Goal: Check status: Check status

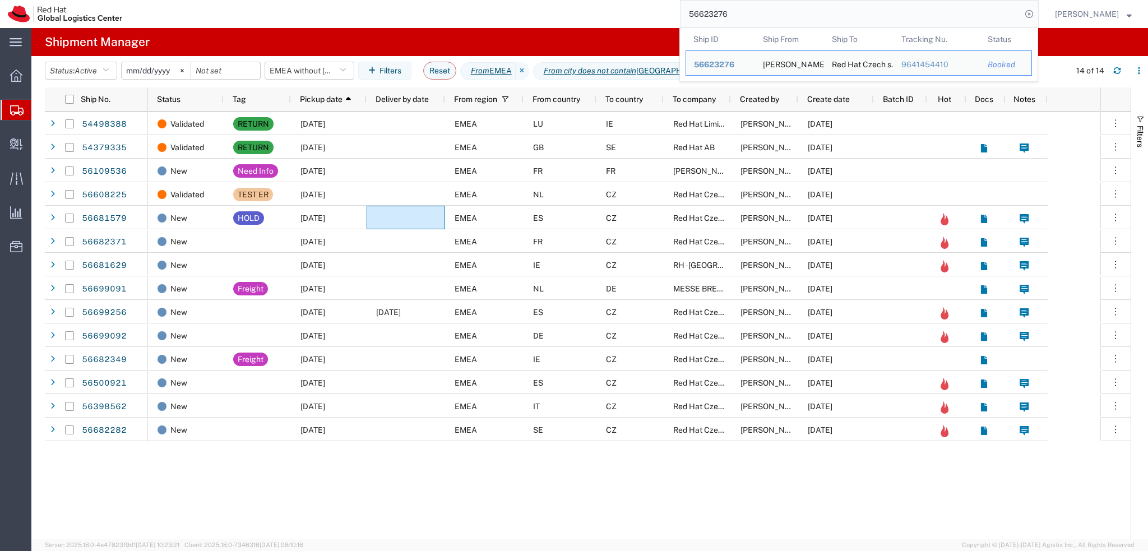
click at [774, 19] on input "56623276" at bounding box center [850, 14] width 341 height 27
paste input "81579"
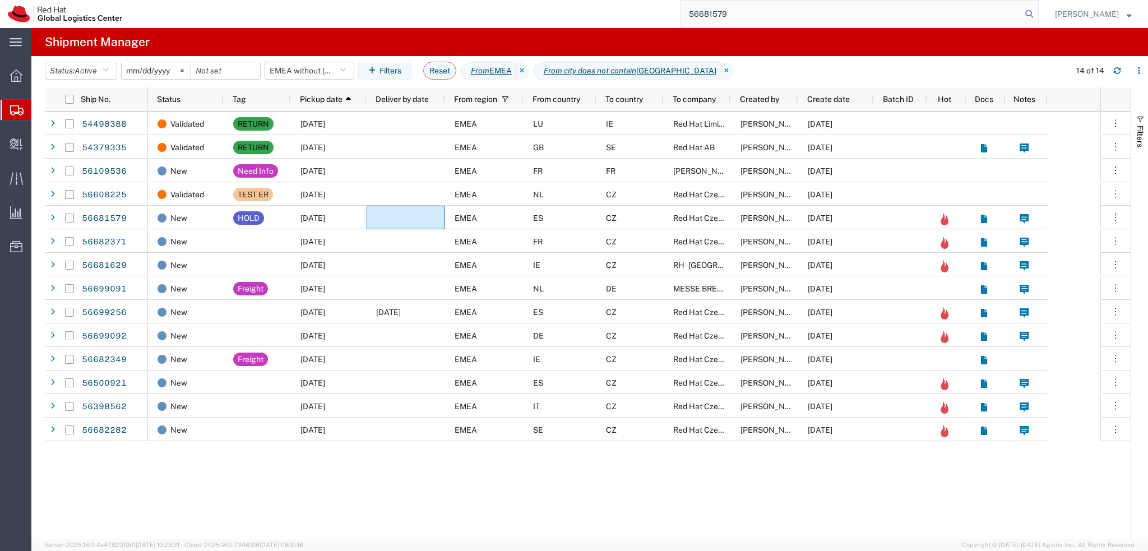
type input "56681579"
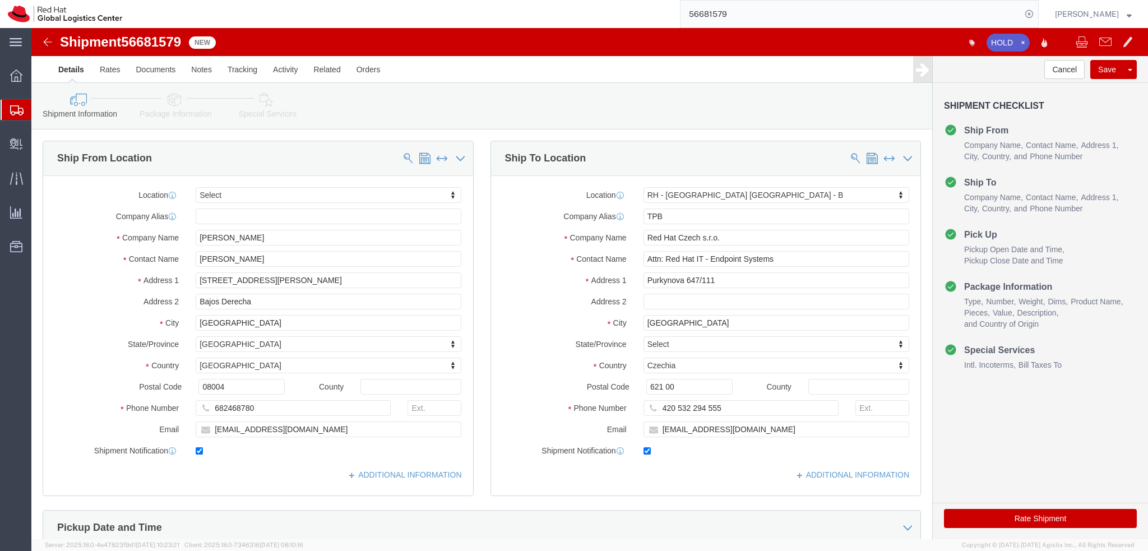
select select
select select "38036"
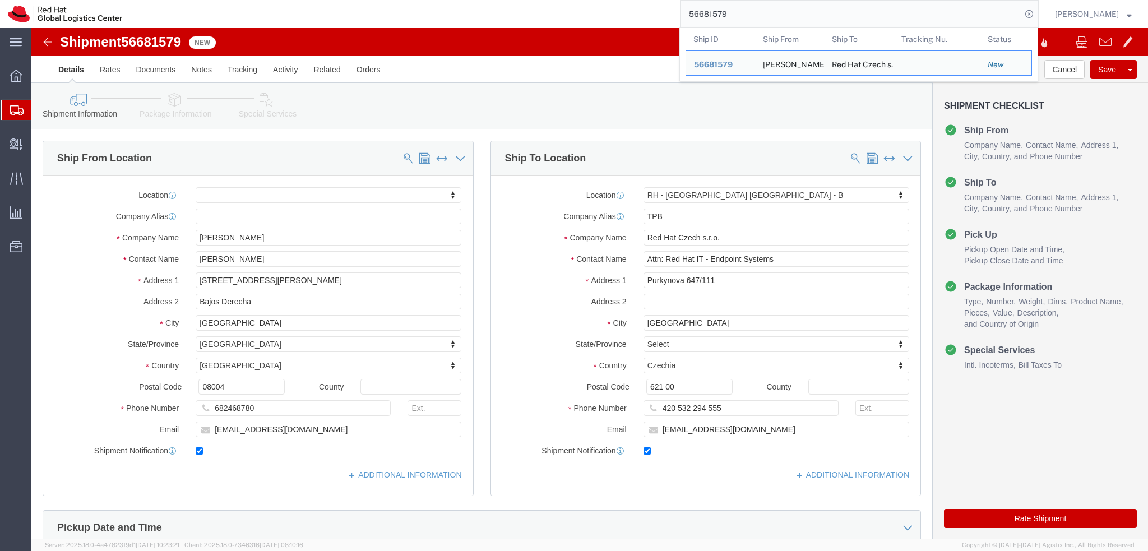
click div "Shipment 56681579 New"
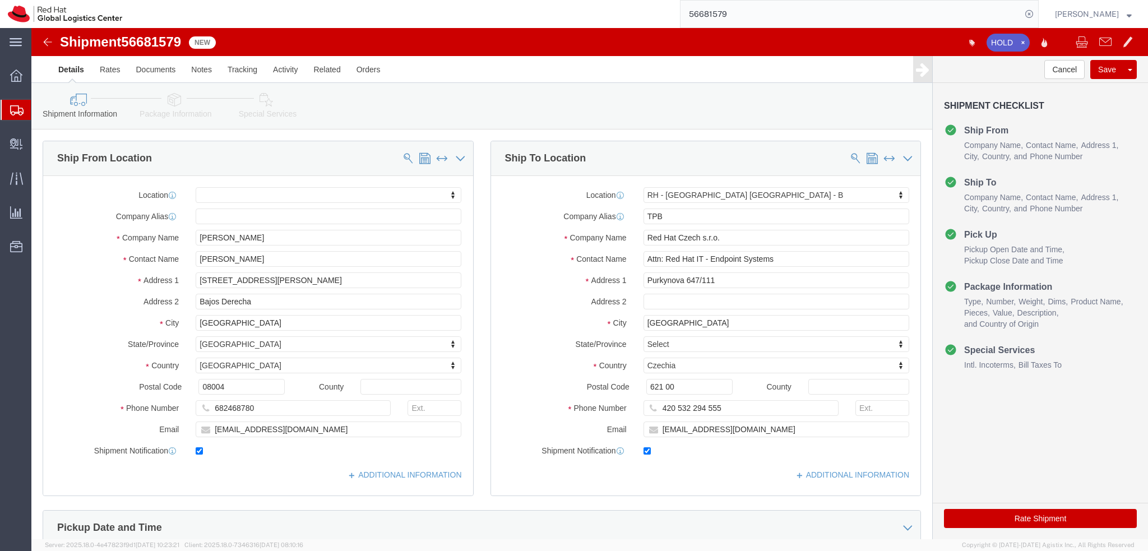
click img
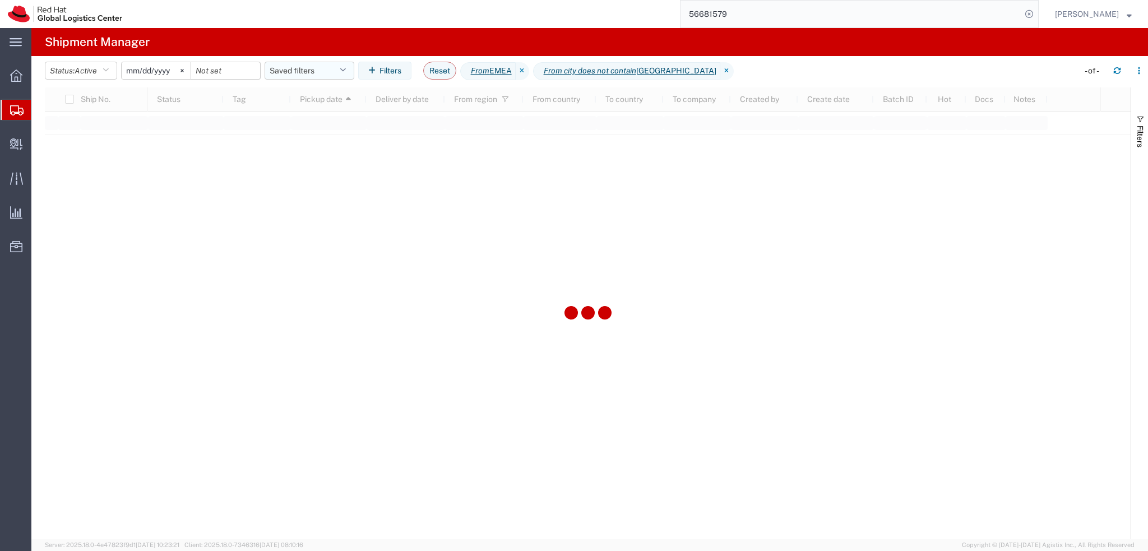
click at [316, 73] on button "Saved filters" at bounding box center [309, 71] width 90 height 18
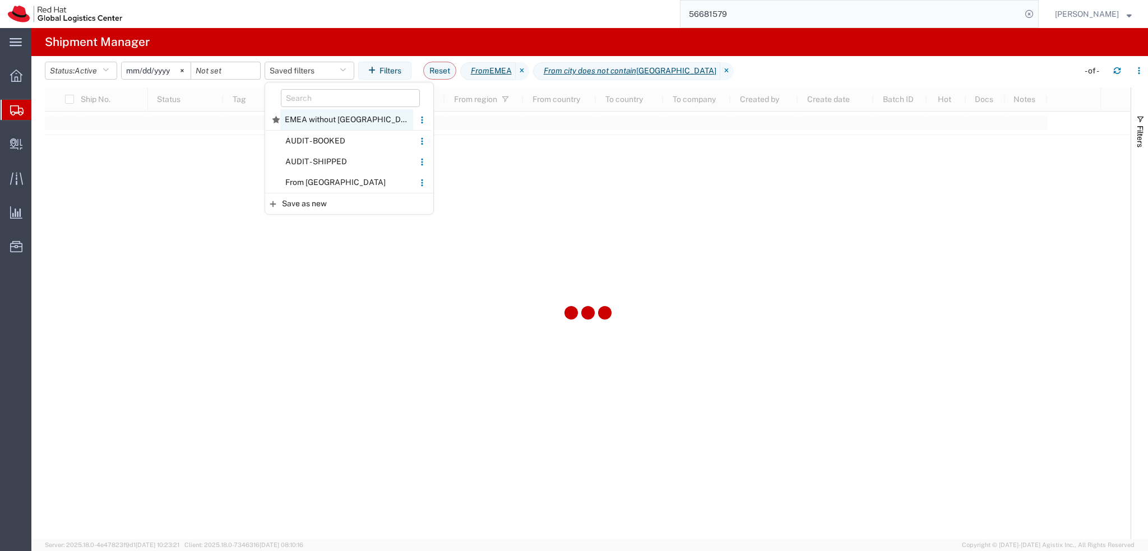
click at [343, 127] on span "EMEA without [GEOGRAPHIC_DATA]" at bounding box center [346, 119] width 133 height 21
